Goal: Find specific page/section: Find specific page/section

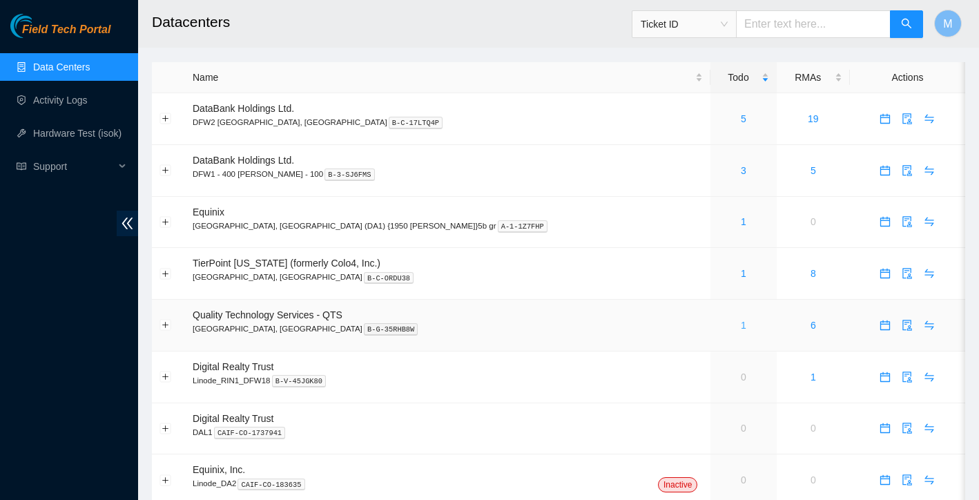
click at [741, 327] on link "1" at bounding box center [744, 325] width 6 height 11
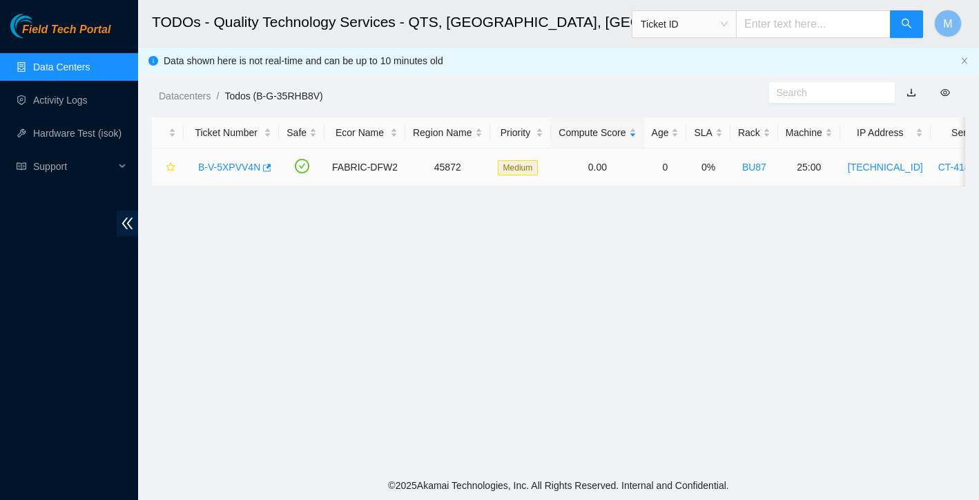
click at [249, 163] on link "B-V-5XPVV4N" at bounding box center [229, 167] width 62 height 11
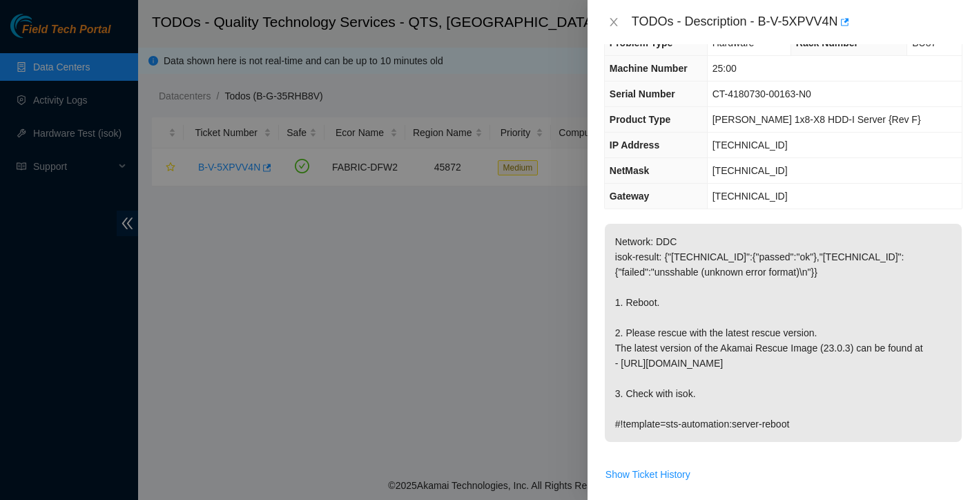
scroll to position [97, 0]
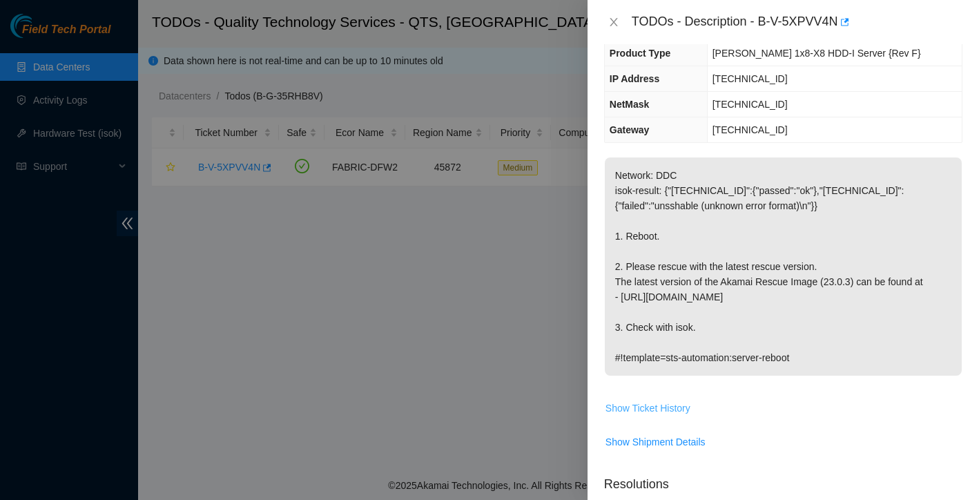
click at [635, 406] on span "Show Ticket History" at bounding box center [647, 407] width 85 height 15
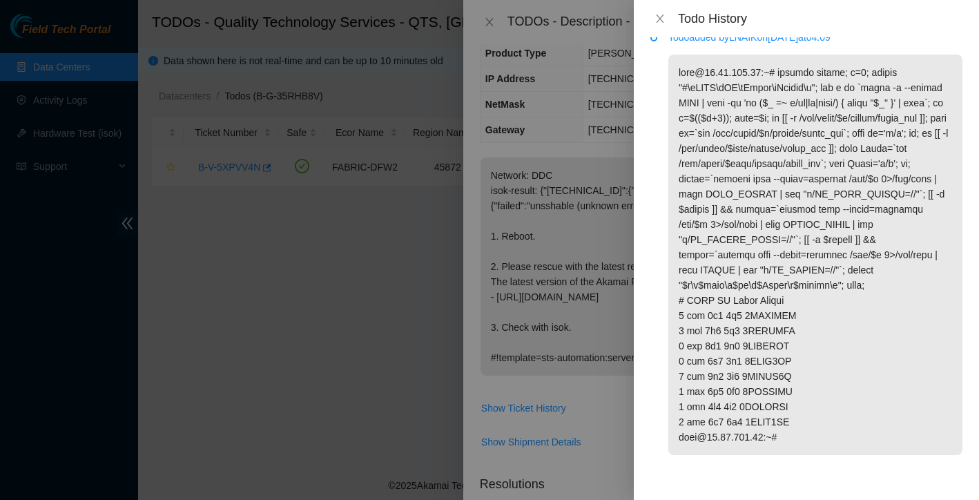
scroll to position [1784, 0]
